Goal: Download file/media

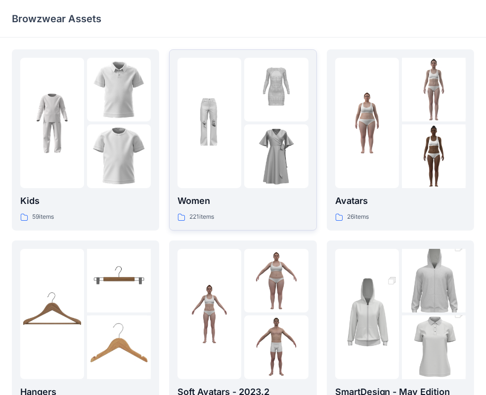
click at [227, 188] on div at bounding box center [209, 123] width 64 height 130
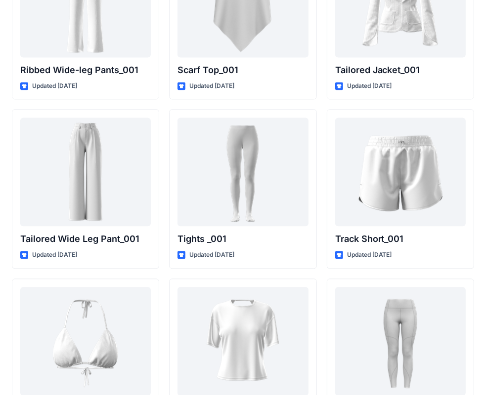
scroll to position [11112, 0]
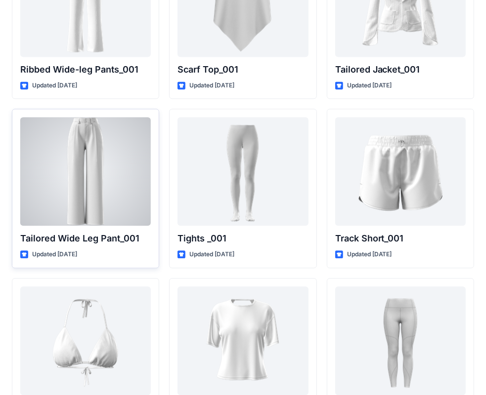
click at [63, 177] on div at bounding box center [85, 171] width 130 height 109
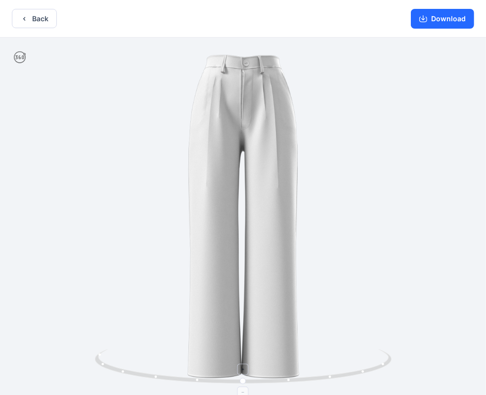
click at [285, 377] on icon at bounding box center [244, 367] width 299 height 37
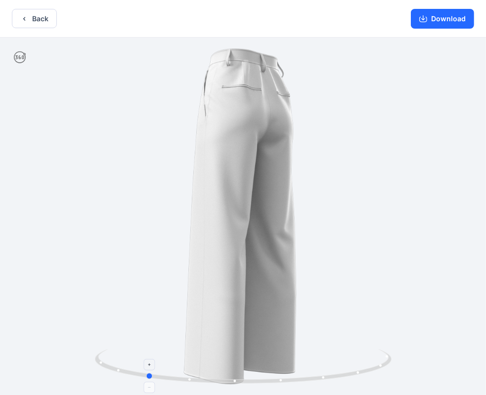
drag, startPoint x: 289, startPoint y: 378, endPoint x: 192, endPoint y: 371, distance: 97.6
click at [192, 371] on icon at bounding box center [244, 367] width 299 height 37
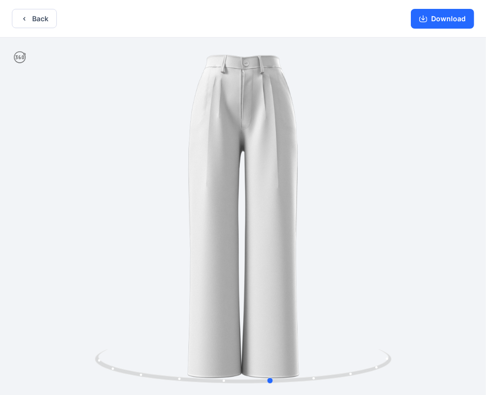
drag, startPoint x: 148, startPoint y: 376, endPoint x: 275, endPoint y: 286, distance: 155.2
click at [275, 286] on div at bounding box center [243, 218] width 486 height 360
click at [439, 19] on button "Download" at bounding box center [442, 19] width 63 height 20
